Goal: Go to known website: Access a specific website the user already knows

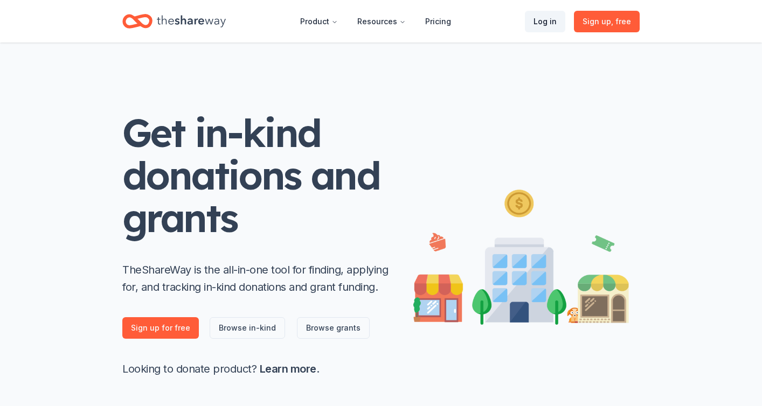
click at [544, 23] on link "Log in" at bounding box center [545, 22] width 40 height 22
